Goal: Task Accomplishment & Management: Use online tool/utility

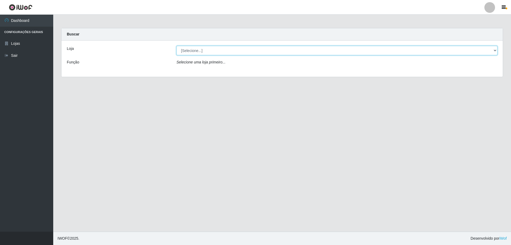
click at [327, 53] on select "[Selecione...] SuperShow Bis - Avenida 6 SuperShow [GEOGRAPHIC_DATA]" at bounding box center [336, 50] width 321 height 9
select select "60"
click at [176, 46] on select "[Selecione...] SuperShow Bis - Avenida 6 SuperShow [GEOGRAPHIC_DATA]" at bounding box center [336, 50] width 321 height 9
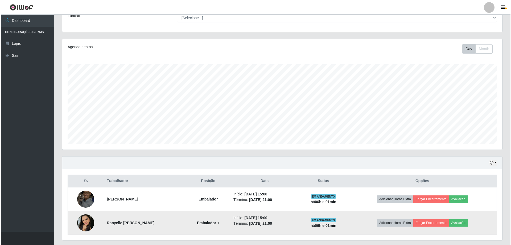
scroll to position [61, 0]
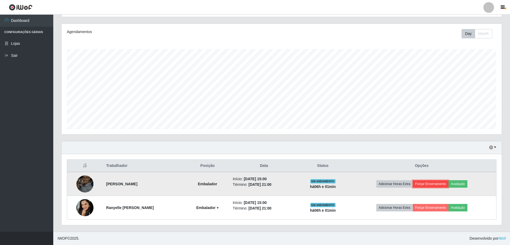
click at [435, 185] on button "Forçar Encerramento" at bounding box center [431, 183] width 36 height 7
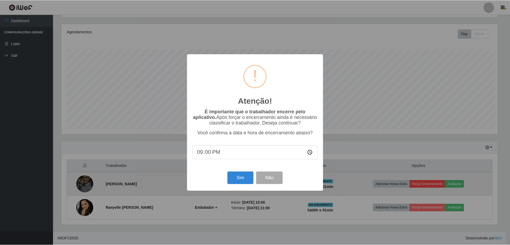
scroll to position [110, 437]
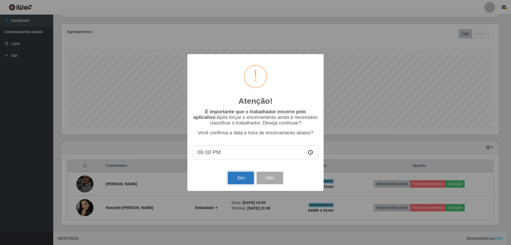
click at [240, 178] on button "Sim" at bounding box center [241, 177] width 26 height 13
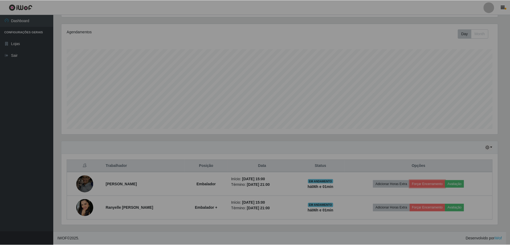
scroll to position [110, 440]
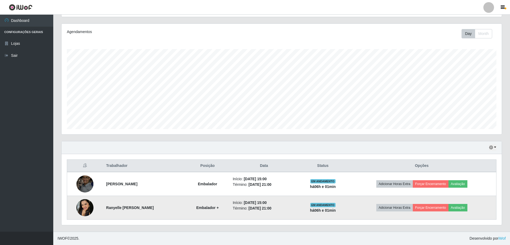
click at [440, 211] on td "Adicionar Horas Extra Forçar Encerramento Avaliação" at bounding box center [421, 208] width 149 height 24
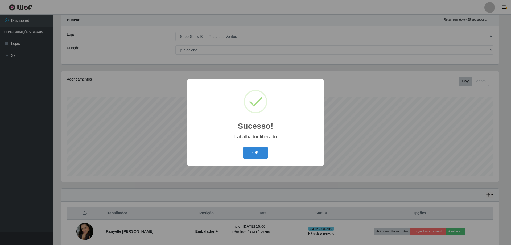
drag, startPoint x: 252, startPoint y: 147, endPoint x: 254, endPoint y: 151, distance: 3.9
click at [252, 148] on button "OK" at bounding box center [255, 152] width 25 height 13
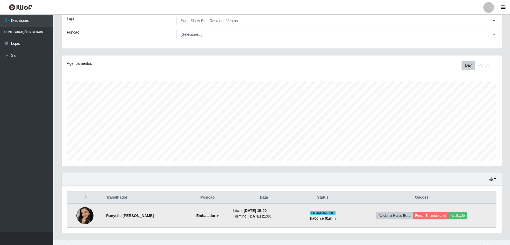
scroll to position [38, 0]
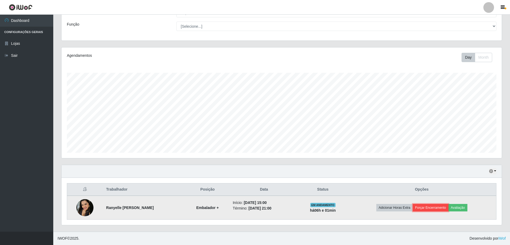
click at [444, 204] on button "Forçar Encerramento" at bounding box center [431, 207] width 36 height 7
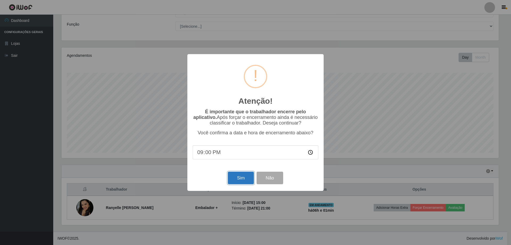
click at [248, 175] on button "Sim" at bounding box center [241, 177] width 26 height 13
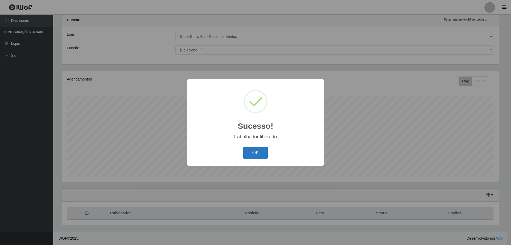
click at [260, 154] on button "OK" at bounding box center [255, 152] width 25 height 13
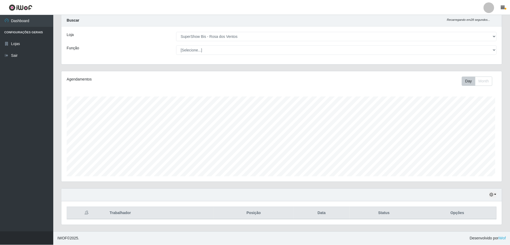
scroll to position [110, 440]
